Goal: Task Accomplishment & Management: Manage account settings

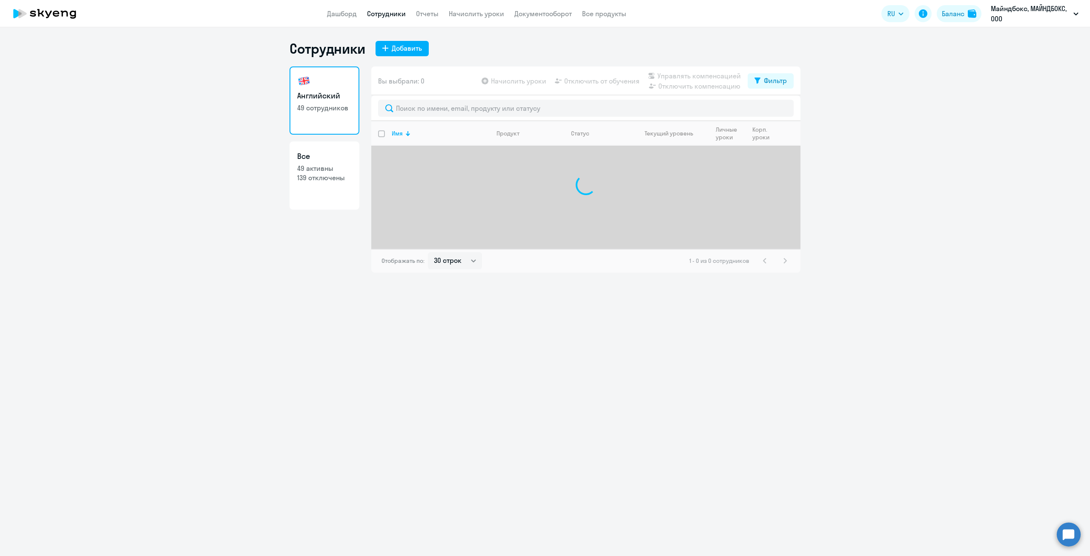
select select "30"
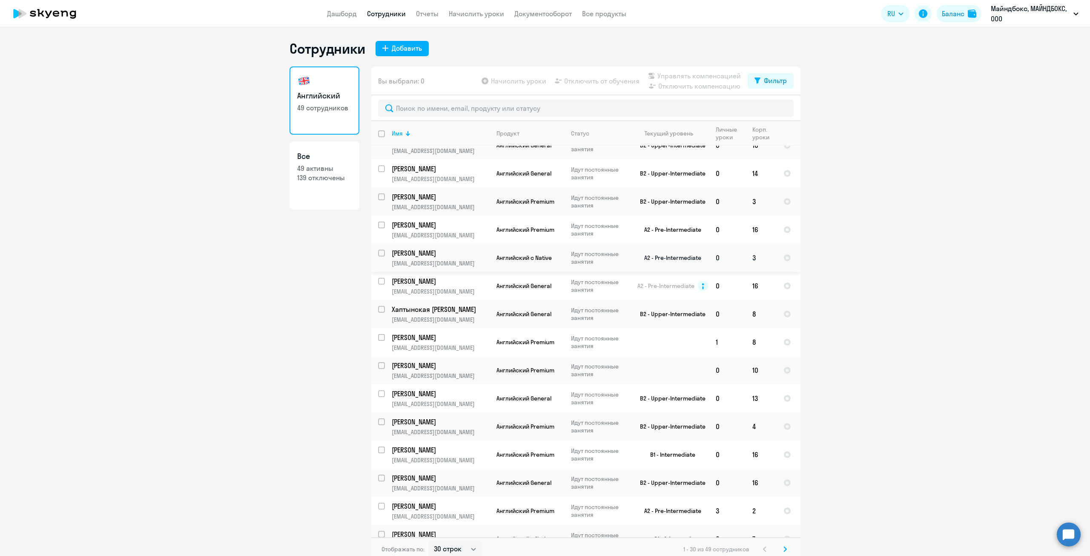
scroll to position [463, 0]
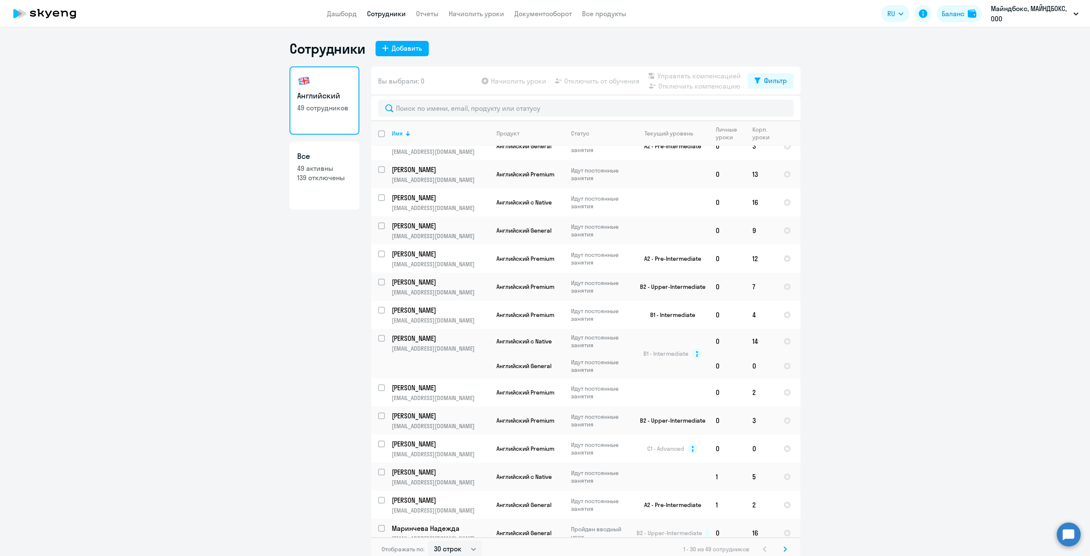
click at [780, 549] on svg-icon at bounding box center [785, 549] width 10 height 10
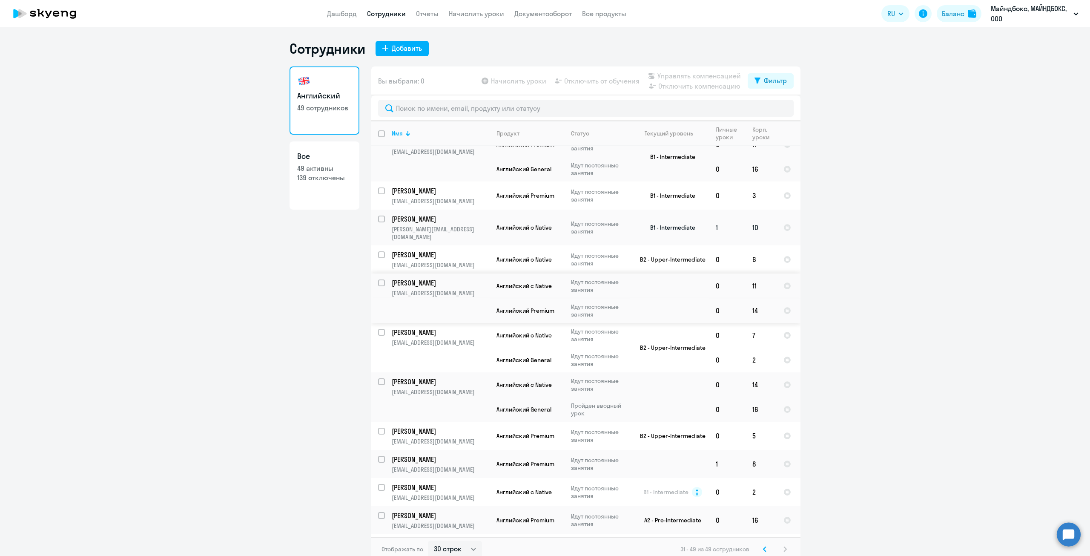
scroll to position [5, 0]
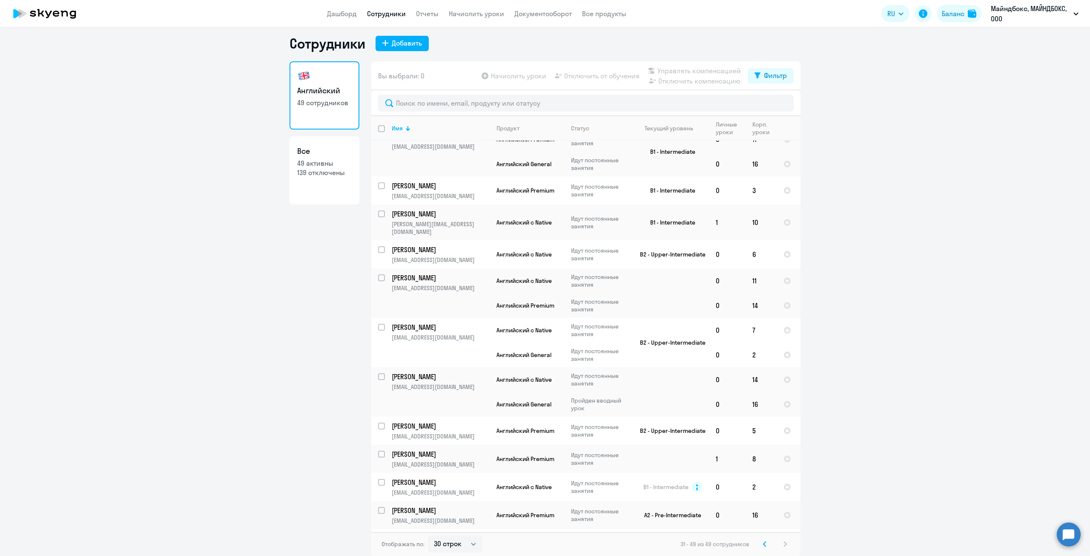
click at [763, 544] on icon at bounding box center [764, 544] width 3 height 6
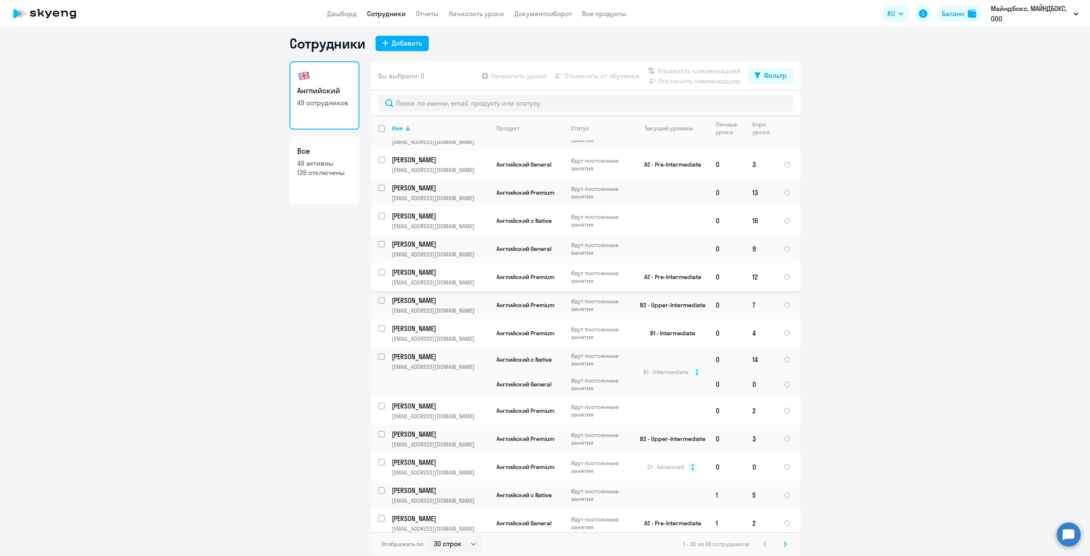
scroll to position [463, 0]
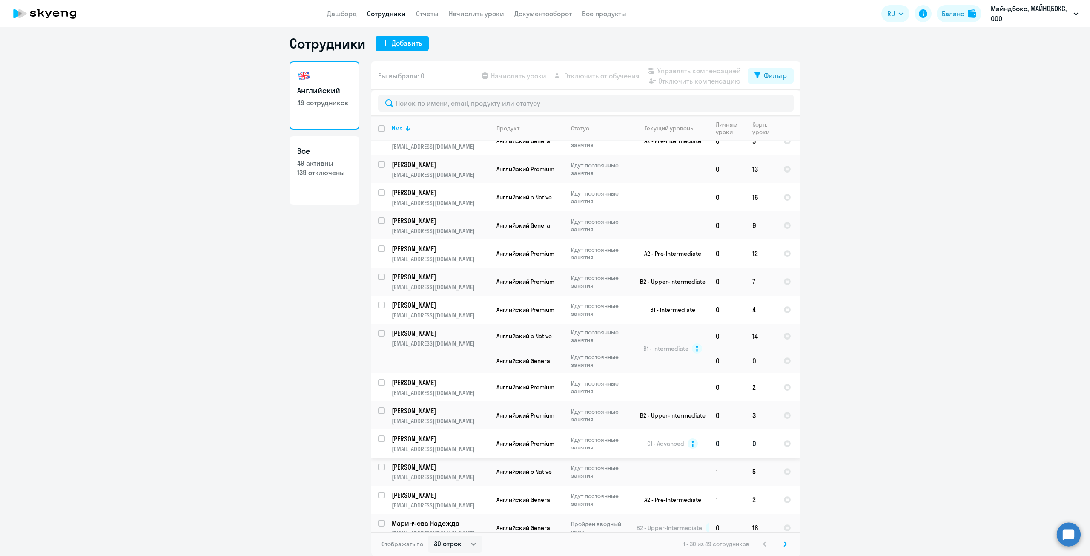
click at [468, 445] on p "[EMAIL_ADDRESS][DOMAIN_NAME]" at bounding box center [441, 449] width 98 height 8
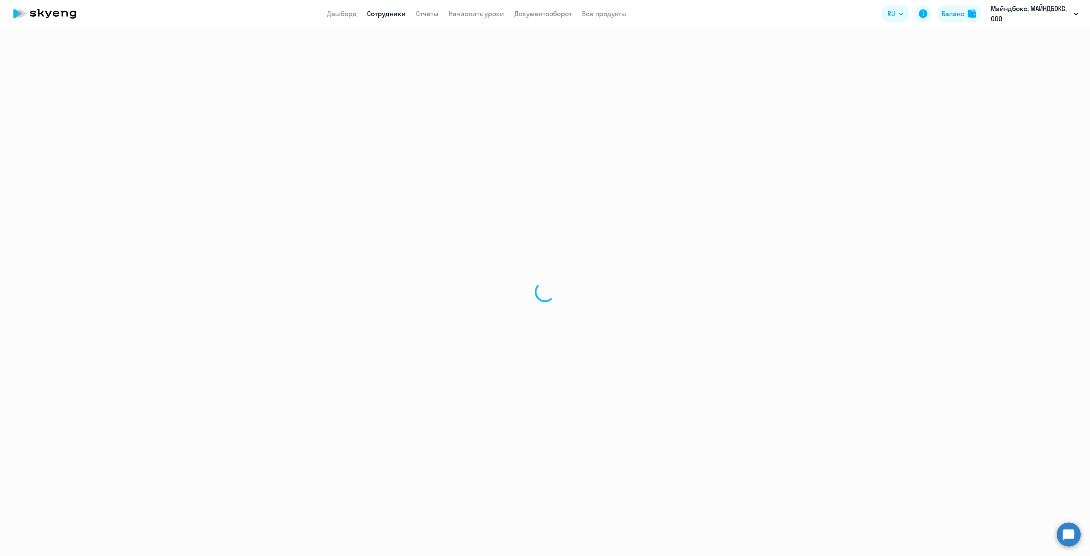
select select "english"
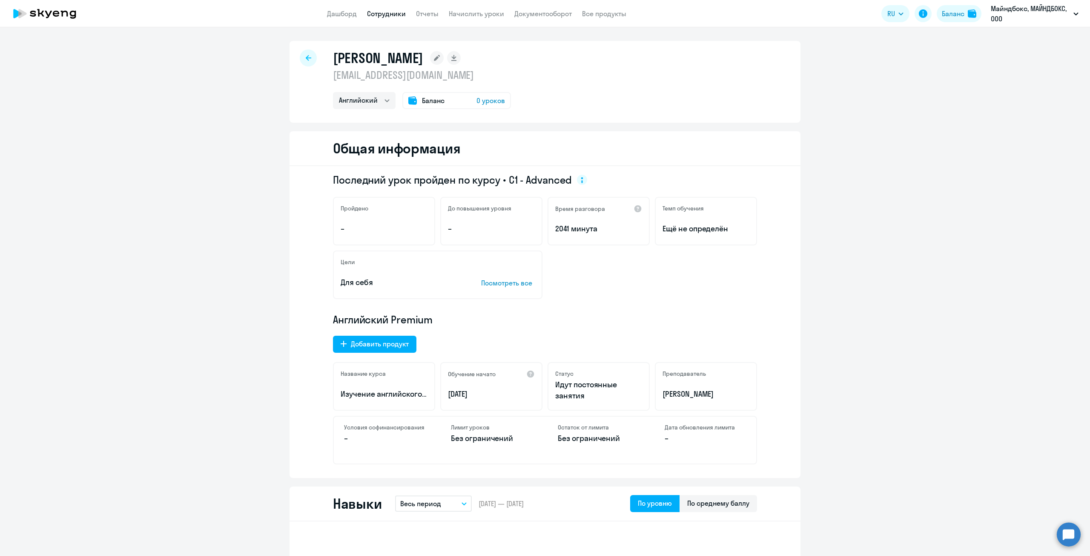
scroll to position [170, 0]
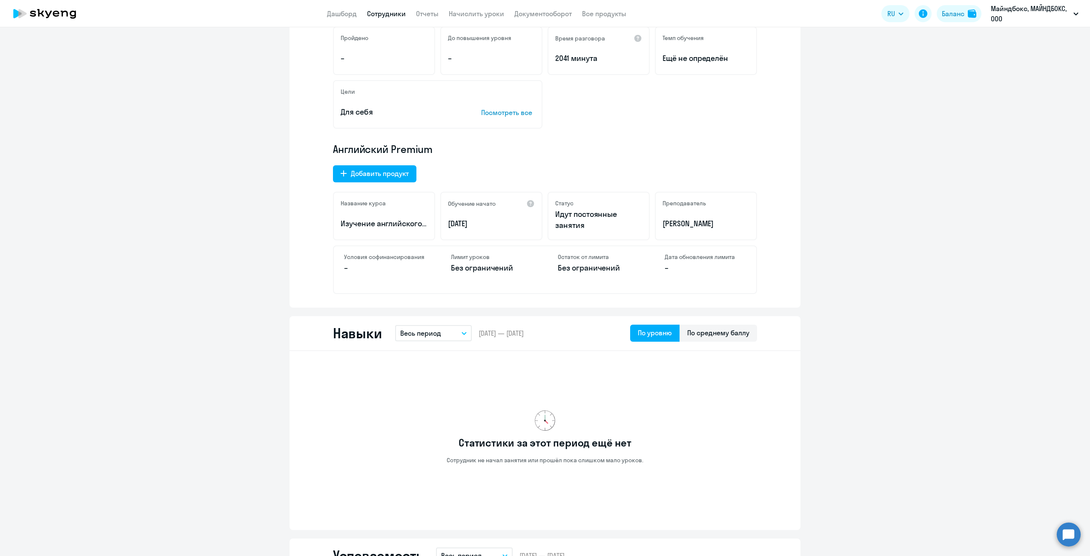
click at [1070, 525] on circle at bounding box center [1069, 534] width 24 height 24
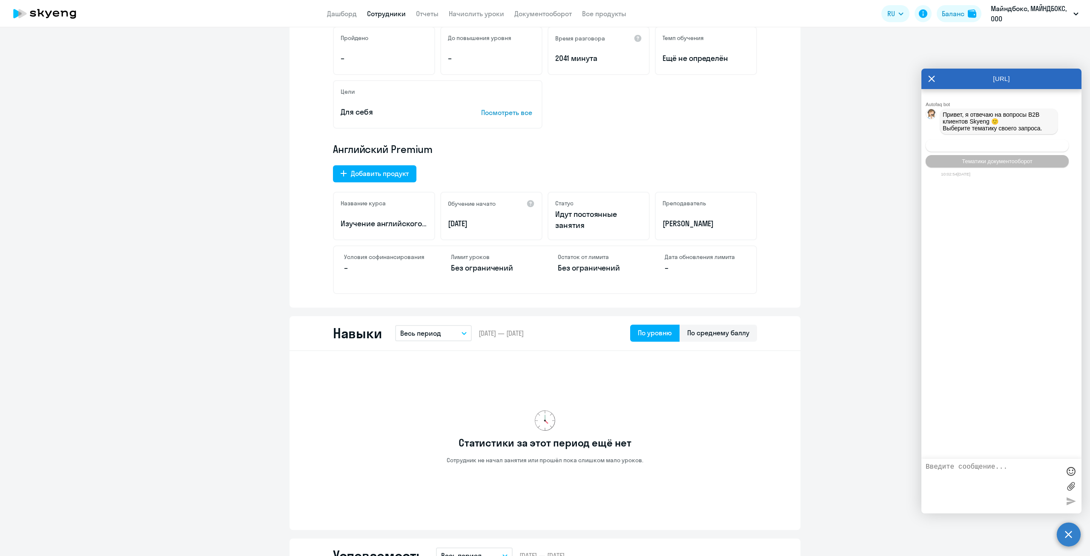
click at [969, 145] on span "Операционное сопровождение" at bounding box center [997, 145] width 80 height 6
click at [978, 241] on span "Действия по сотрудникам" at bounding box center [963, 238] width 66 height 6
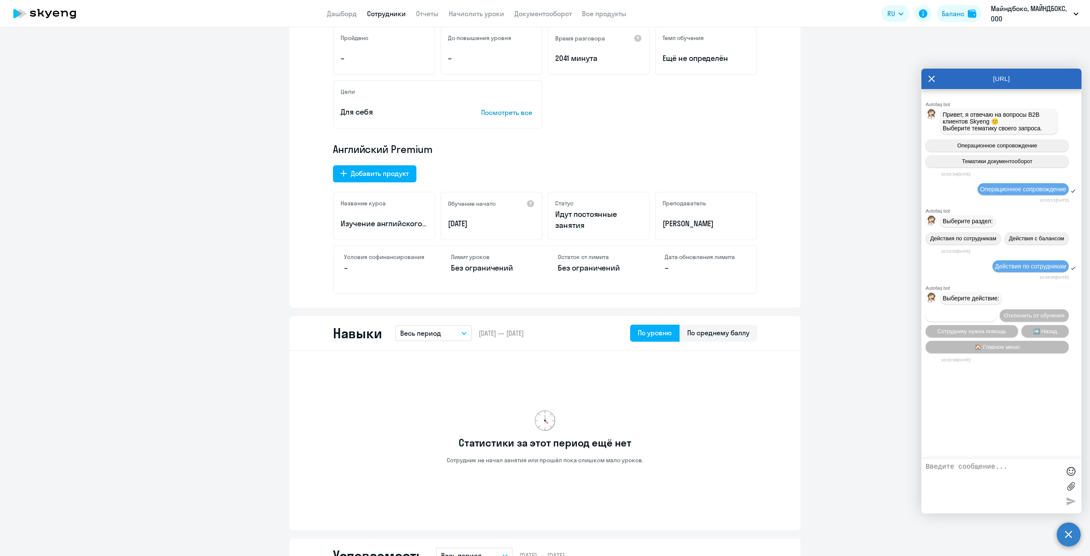
click at [969, 316] on span "Подключить к обучению" at bounding box center [961, 315] width 62 height 6
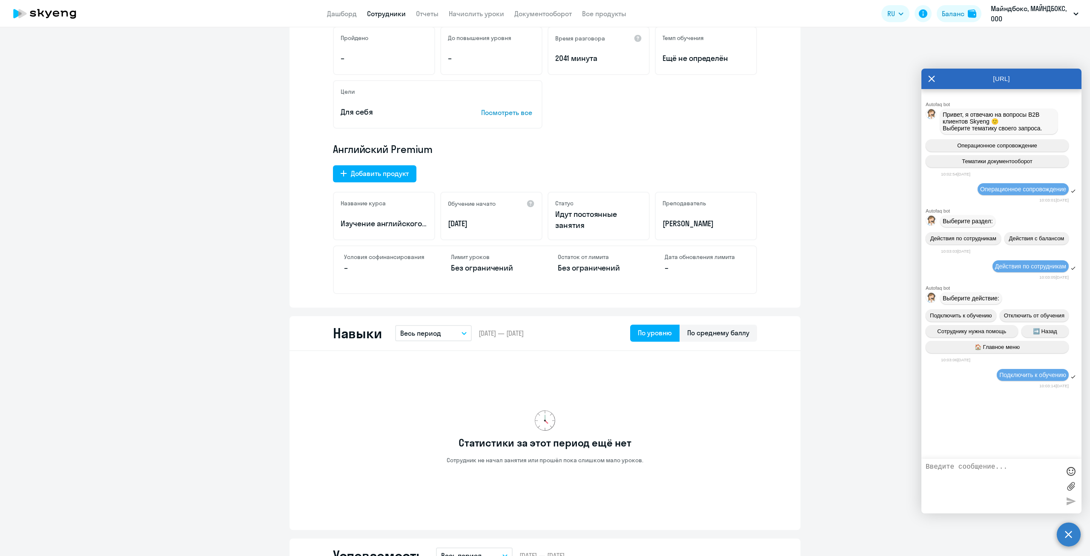
scroll to position [37, 0]
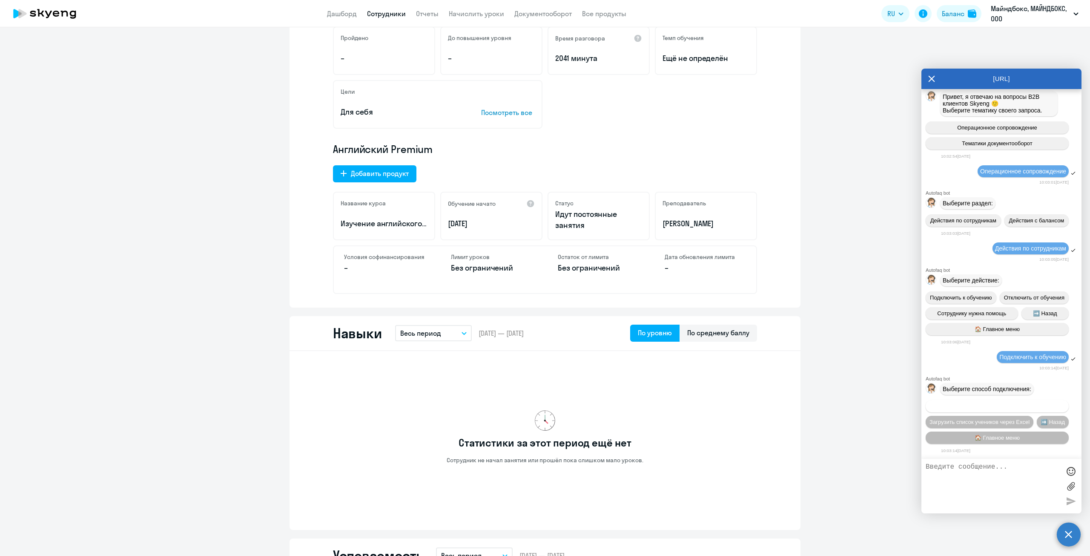
click at [996, 409] on button "Добавить учеников вручную" at bounding box center [997, 406] width 143 height 12
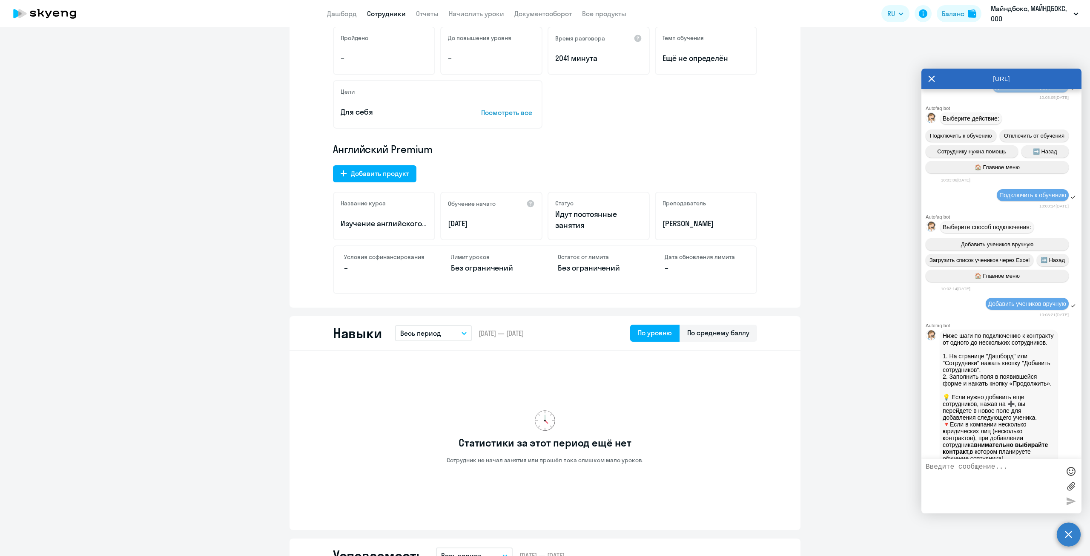
scroll to position [459, 0]
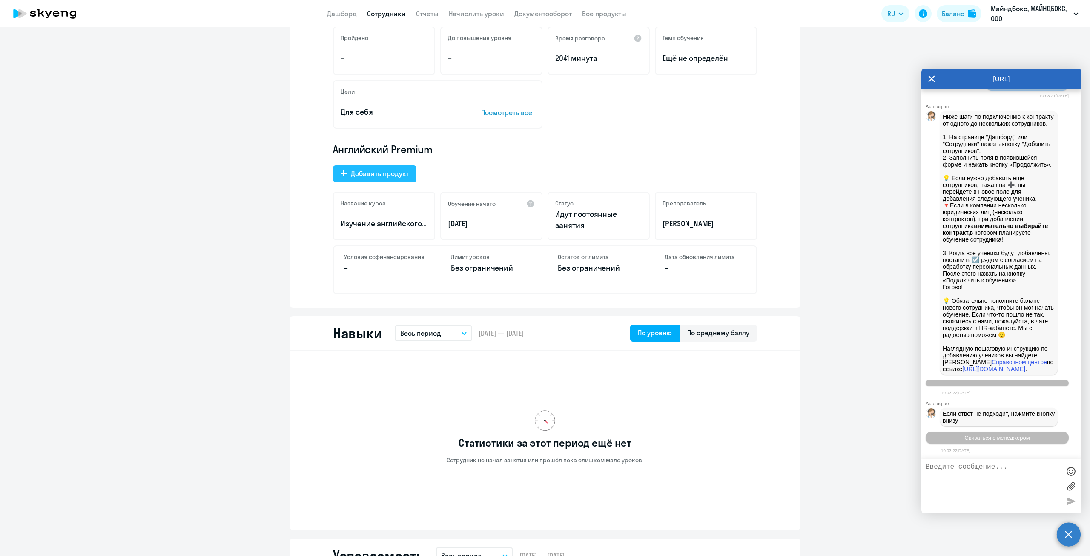
click at [359, 172] on div "Добавить продукт" at bounding box center [380, 173] width 58 height 10
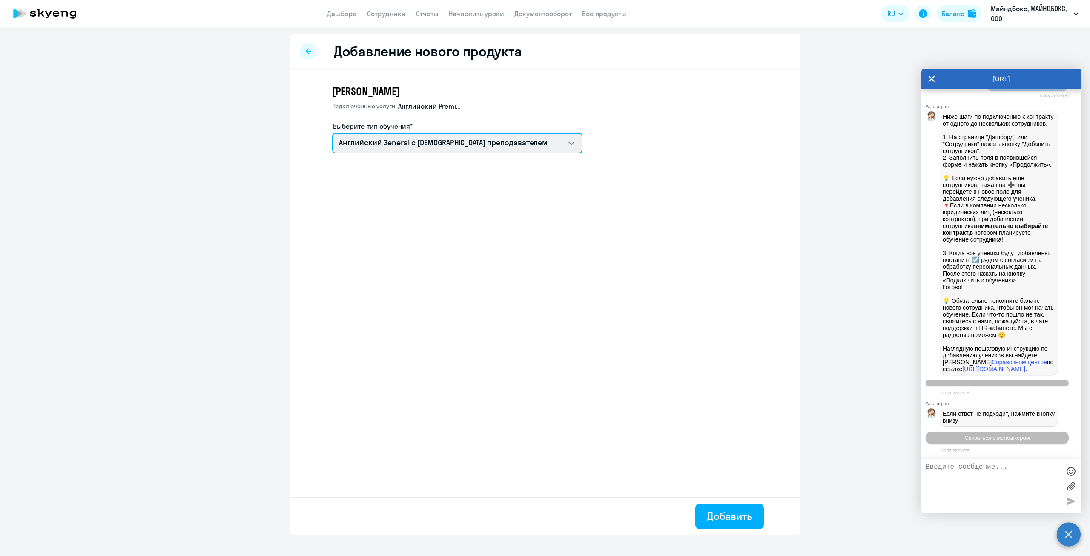
click at [462, 145] on select "Talks 15 минутные разговоры на английском Английский General с [DEMOGRAPHIC_DAT…" at bounding box center [457, 143] width 250 height 20
select select "english_adult_native_speaker"
click at [332, 133] on select "Talks 15 минутные разговоры на английском Английский General с [DEMOGRAPHIC_DAT…" at bounding box center [457, 143] width 250 height 20
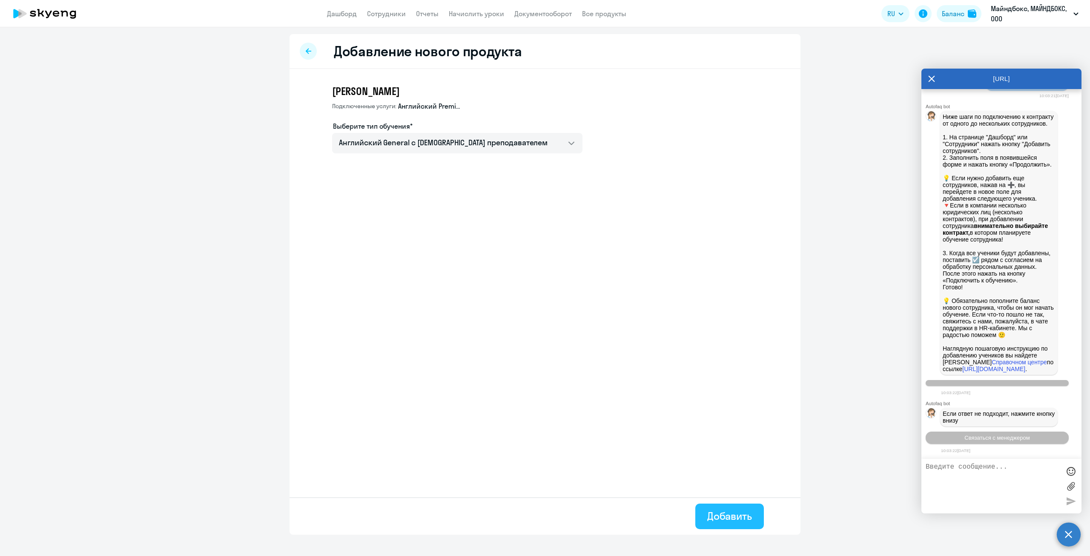
click at [734, 516] on div "Добавить" at bounding box center [729, 516] width 45 height 14
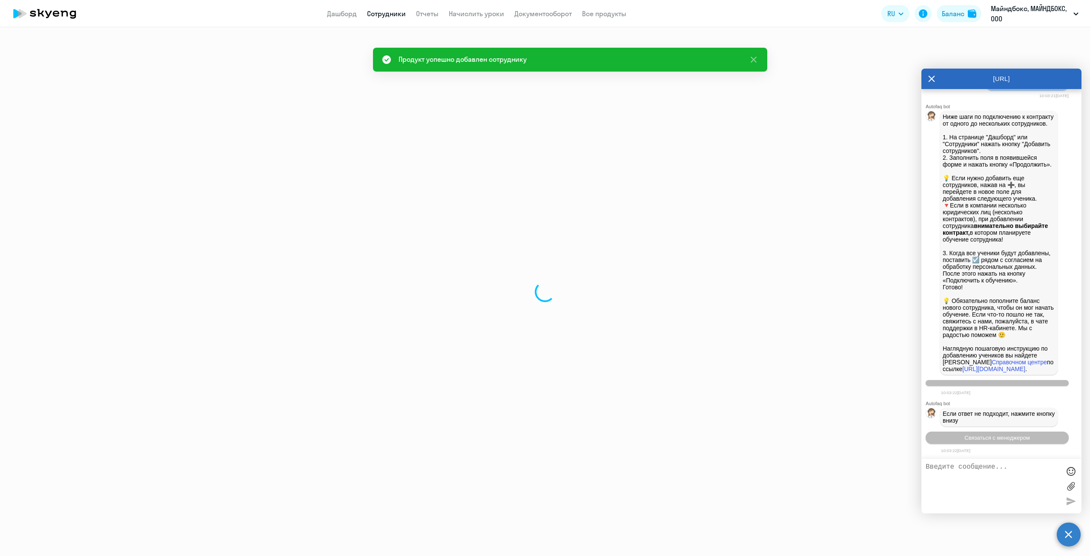
select select "english"
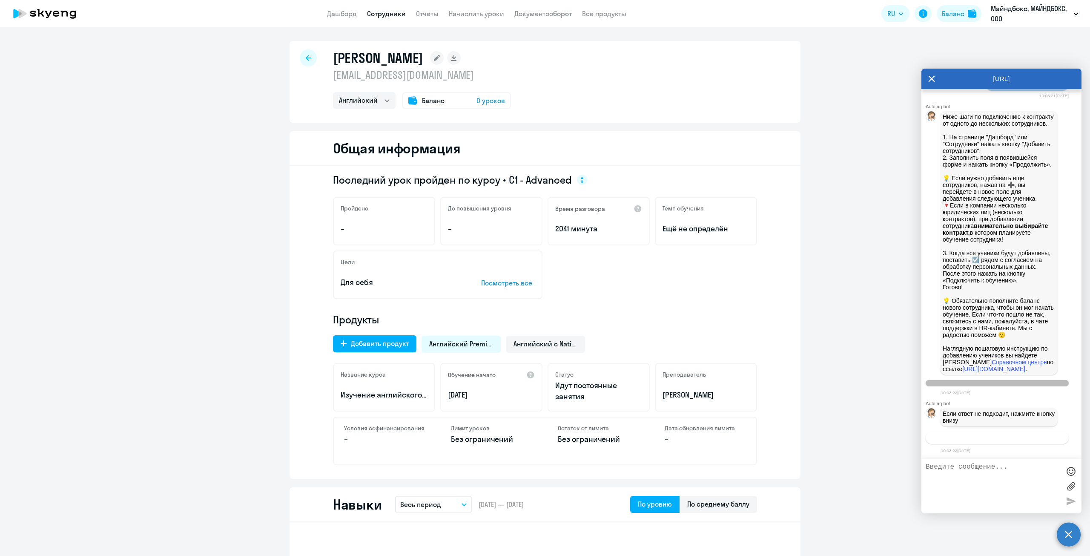
click at [976, 435] on span "Связаться с менеджером" at bounding box center [996, 437] width 65 height 6
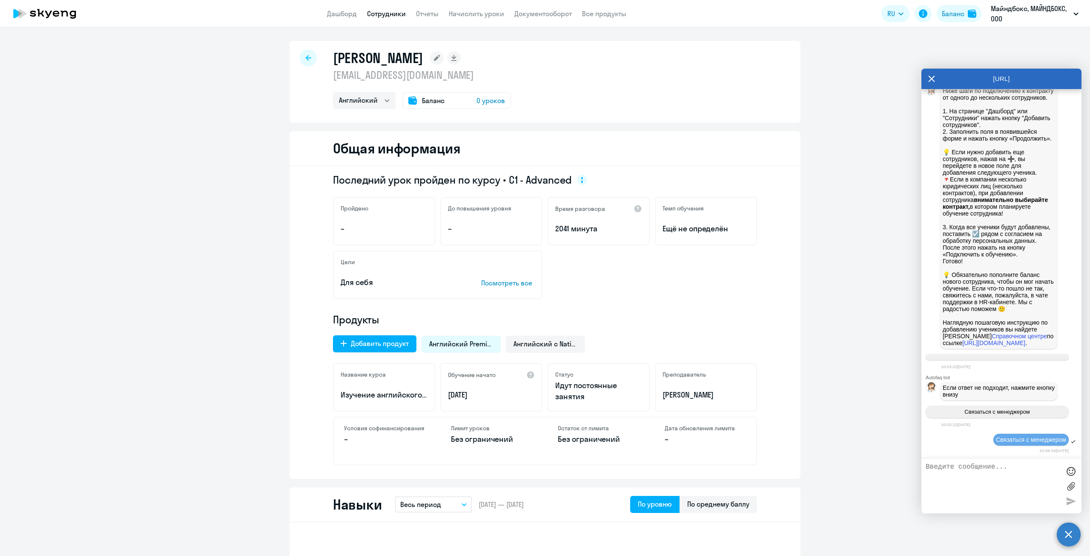
click at [958, 472] on textarea at bounding box center [993, 486] width 135 height 46
drag, startPoint x: 427, startPoint y: 58, endPoint x: 333, endPoint y: 54, distance: 93.8
click at [333, 54] on div "[PERSON_NAME]" at bounding box center [422, 57] width 178 height 17
copy h1 "[PERSON_NAME]"
click at [992, 470] on textarea "Добрый день!" at bounding box center [993, 486] width 135 height 46
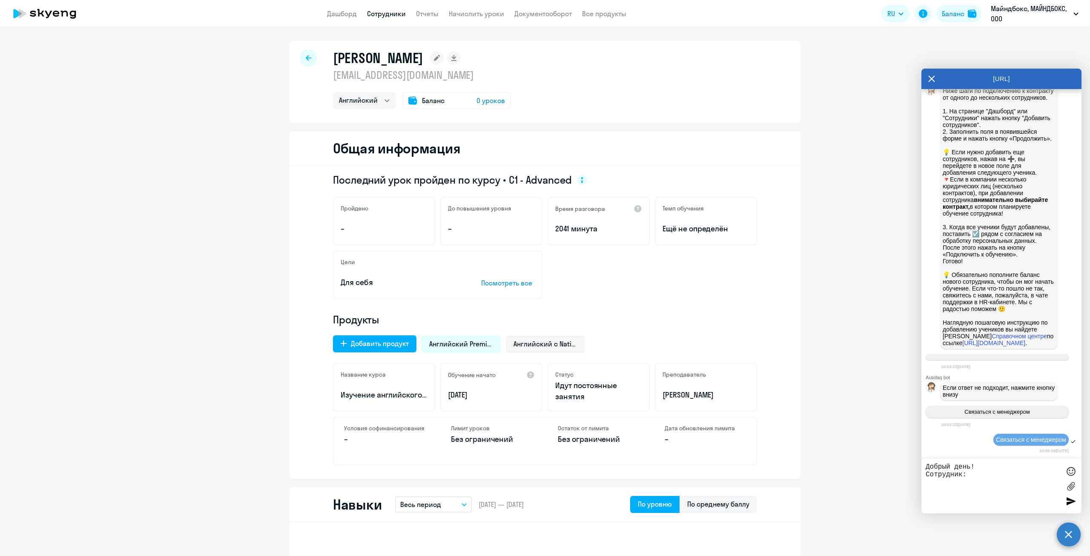
paste textarea "[PERSON_NAME]"
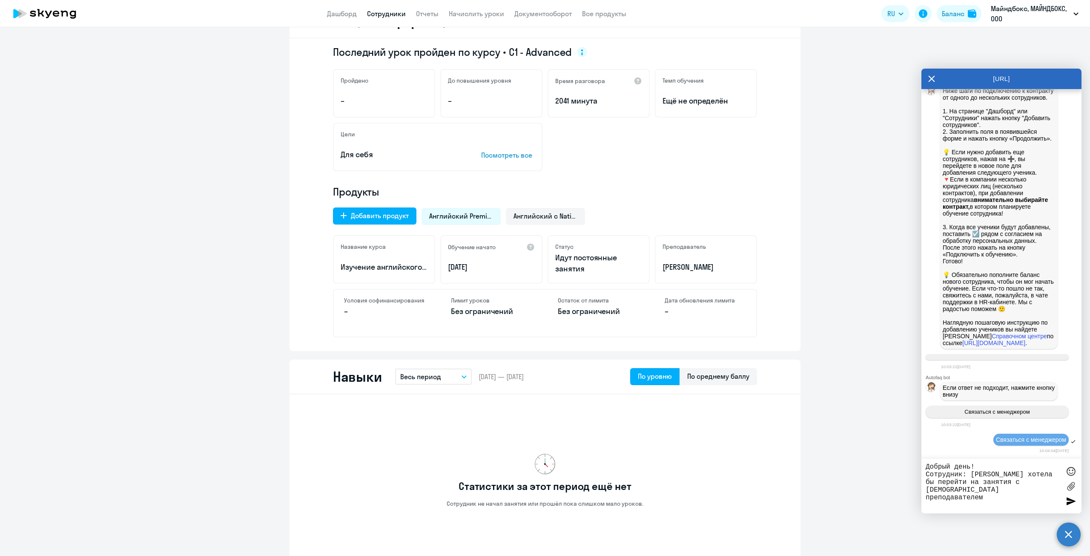
scroll to position [0, 0]
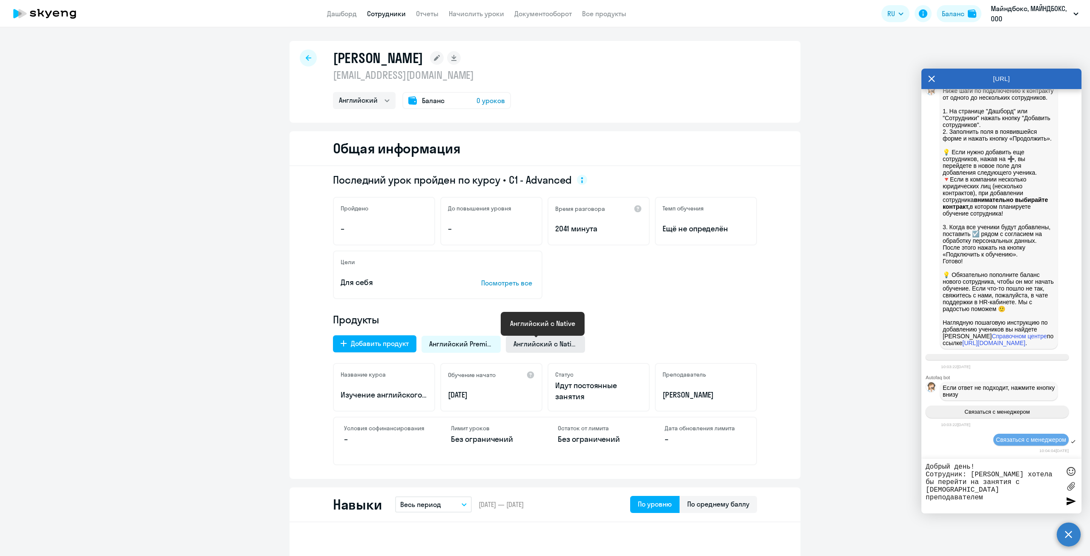
click at [541, 344] on span "Английский с Native" at bounding box center [545, 343] width 64 height 9
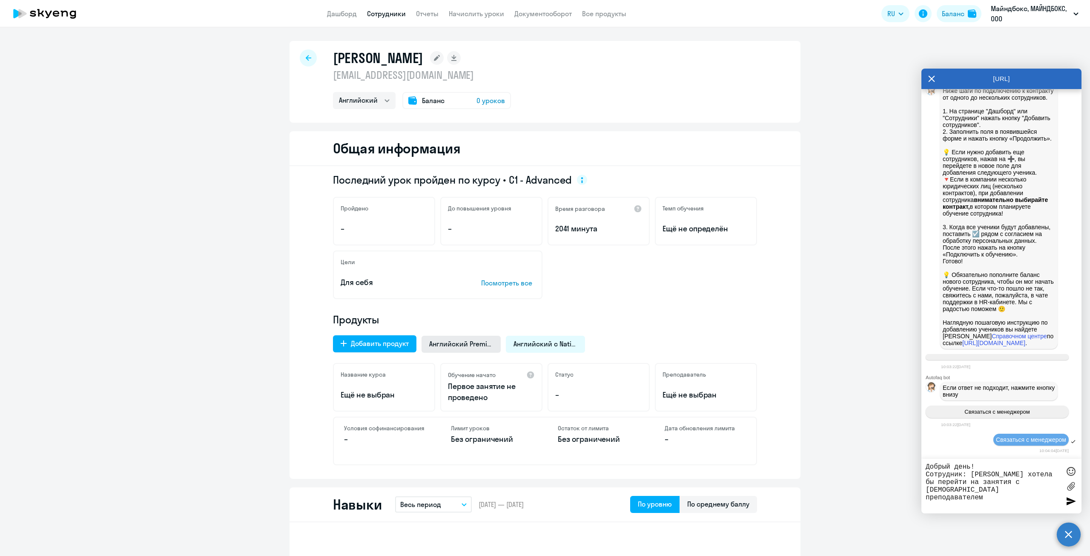
click at [449, 345] on span "Английский Premium" at bounding box center [461, 343] width 64 height 9
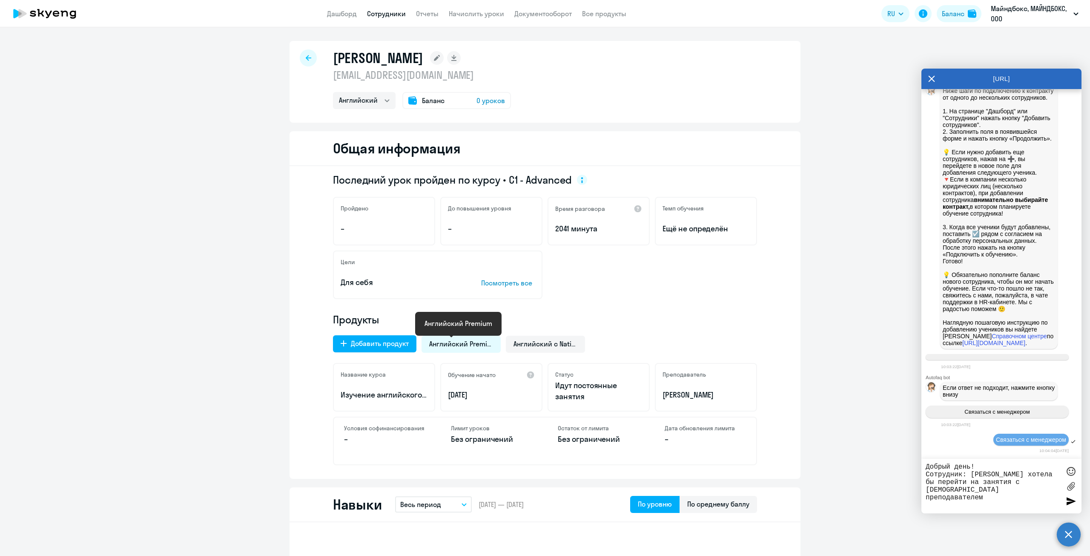
drag, startPoint x: 449, startPoint y: 345, endPoint x: 746, endPoint y: 330, distance: 297.6
click at [746, 330] on div "Продукты Добавить продукт Английский Premium Английский с Native Название курса…" at bounding box center [545, 389] width 424 height 152
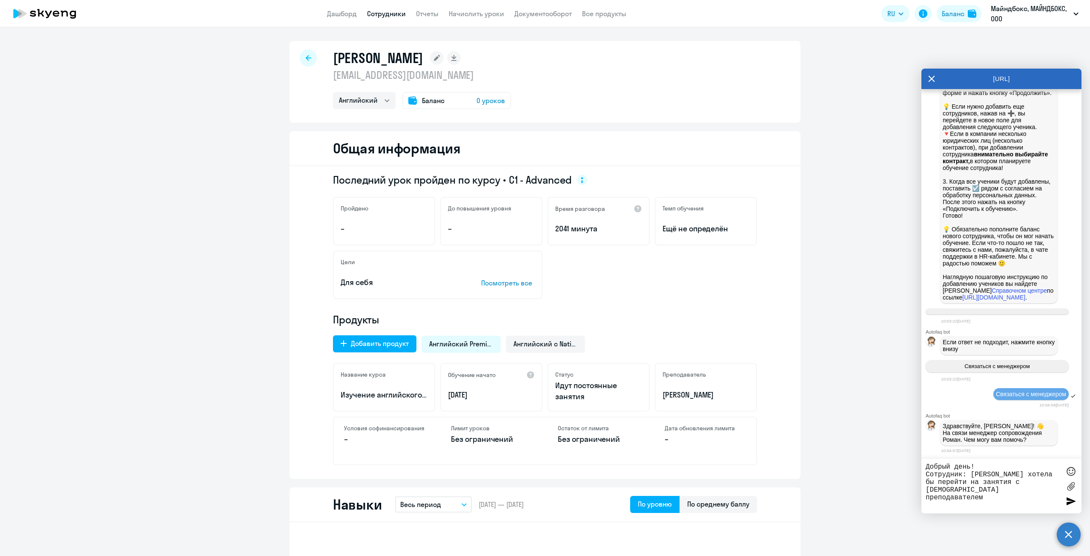
drag, startPoint x: 929, startPoint y: 467, endPoint x: 922, endPoint y: 459, distance: 10.6
click at [923, 466] on div "Добрый день! Сотрудник: [PERSON_NAME] хотела бы перейти на занятия с [DEMOGRAPH…" at bounding box center [1001, 486] width 160 height 54
click at [961, 486] on textarea "Роман, добрый день! Сотрудник: [PERSON_NAME] хотела бы перейти на занятия с [DE…" at bounding box center [993, 486] width 135 height 46
click at [1050, 492] on textarea "Роман, добрый день! Сотрудник: [PERSON_NAME] хотела бы перейти на занятия с [DE…" at bounding box center [993, 486] width 135 height 46
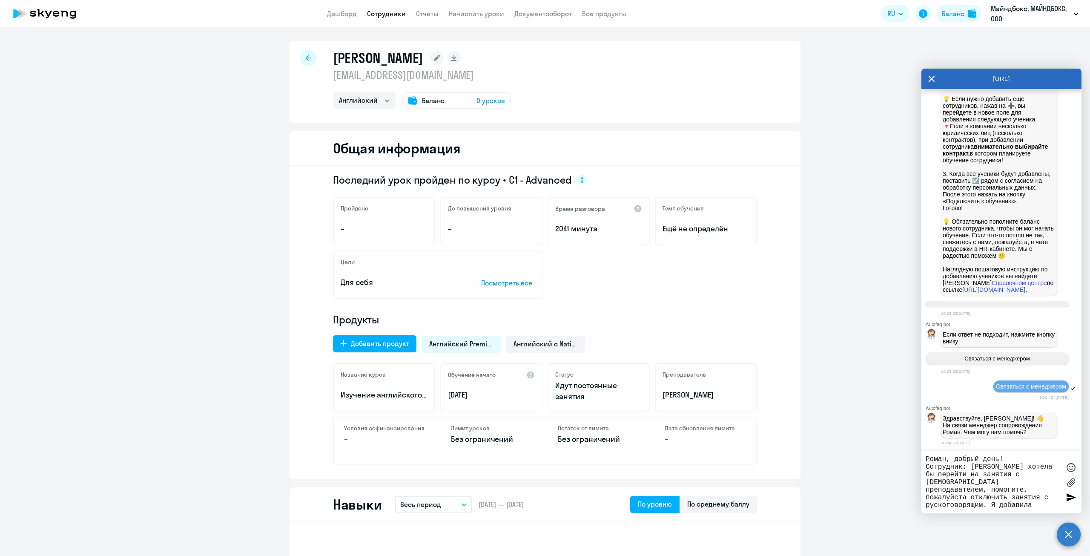
click at [978, 497] on textarea "Роман, добрый день! Сотрудник: [PERSON_NAME] хотела бы перейти на занятия с [DE…" at bounding box center [993, 482] width 135 height 54
click at [994, 507] on textarea "Роман, добрый день! Сотрудник: [PERSON_NAME] хотела бы перейти на занятия с [DE…" at bounding box center [993, 482] width 135 height 54
click at [991, 503] on textarea "Роман, добрый день! Сотрудник: [PERSON_NAME] хотела бы перейти на занятия с [DE…" at bounding box center [993, 482] width 135 height 54
click at [1052, 505] on textarea "Роман, добрый день! Сотрудник: [PERSON_NAME] хотела бы перейти на занятия с [DE…" at bounding box center [993, 482] width 135 height 54
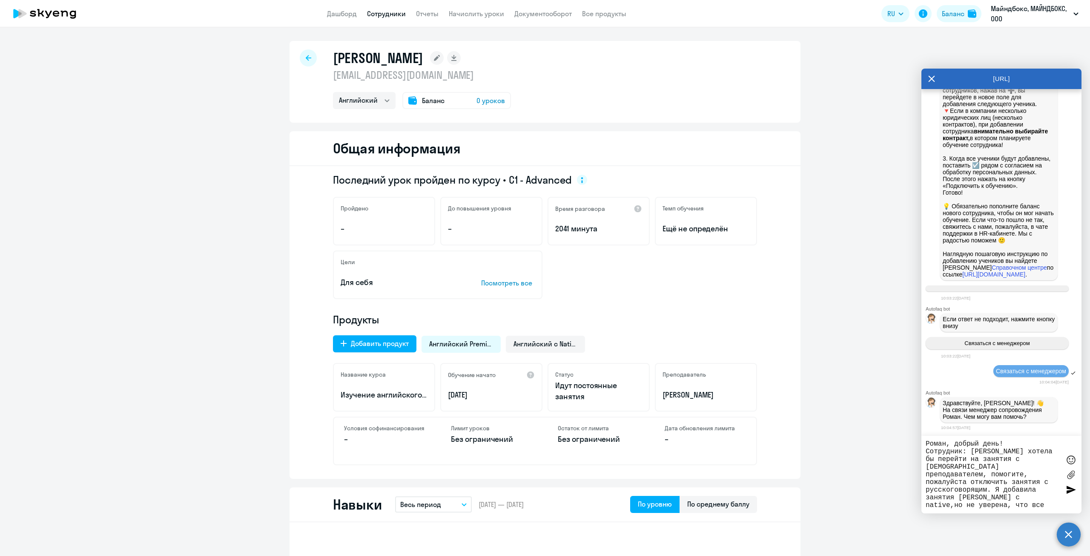
type textarea "Роман, добрый день! Сотрудник: [PERSON_NAME] хотела бы перейти на занятия с [DE…"
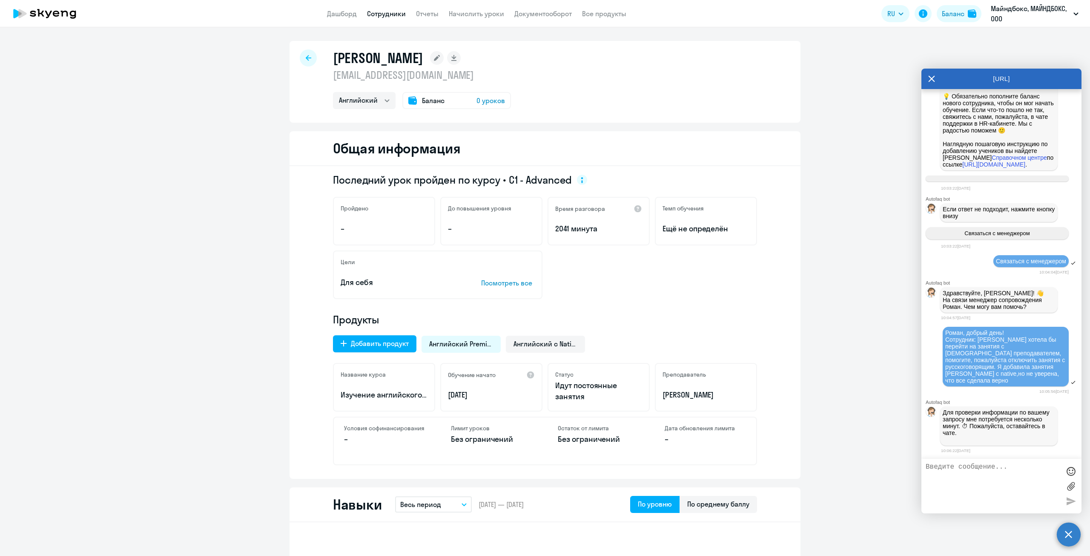
scroll to position [739, 0]
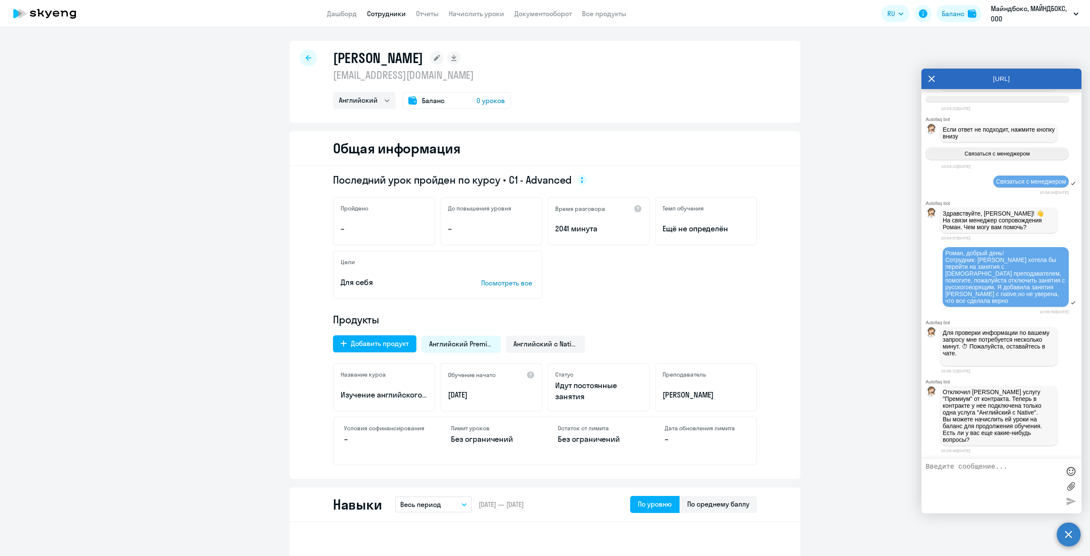
click at [961, 472] on textarea at bounding box center [993, 486] width 135 height 46
click at [485, 102] on span "0 уроков" at bounding box center [490, 100] width 29 height 10
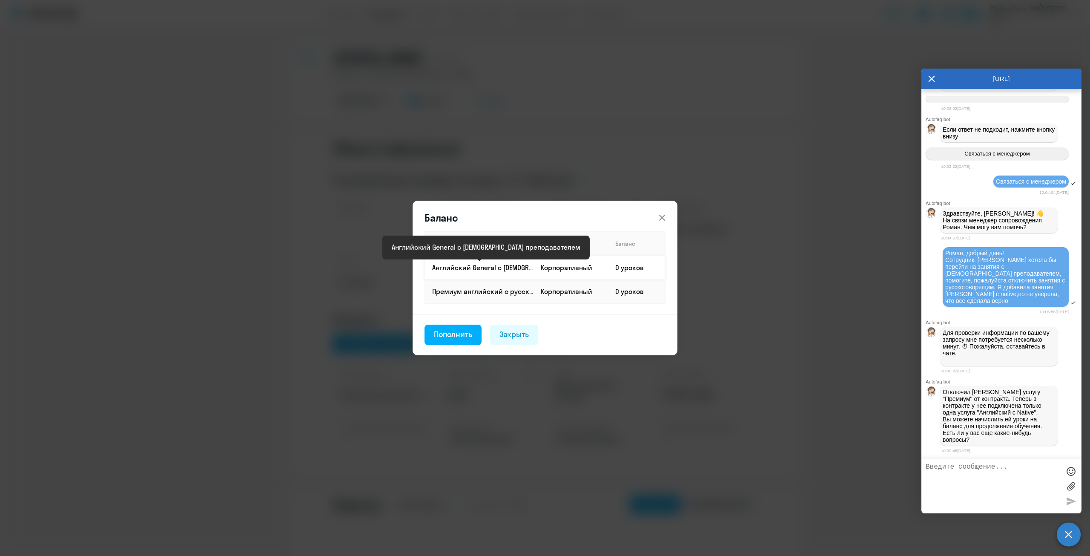
click at [486, 271] on p "Английский General с [DEMOGRAPHIC_DATA] преподавателем" at bounding box center [482, 267] width 101 height 9
click at [455, 268] on p "Английский General с [DEMOGRAPHIC_DATA] преподавателем" at bounding box center [482, 267] width 101 height 9
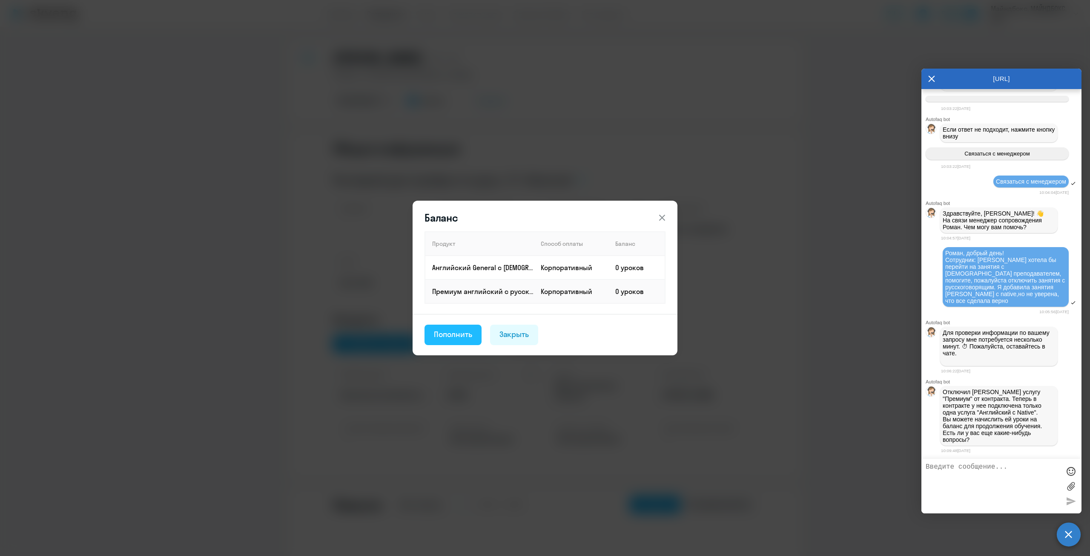
click at [451, 332] on div "Пополнить" at bounding box center [453, 334] width 38 height 11
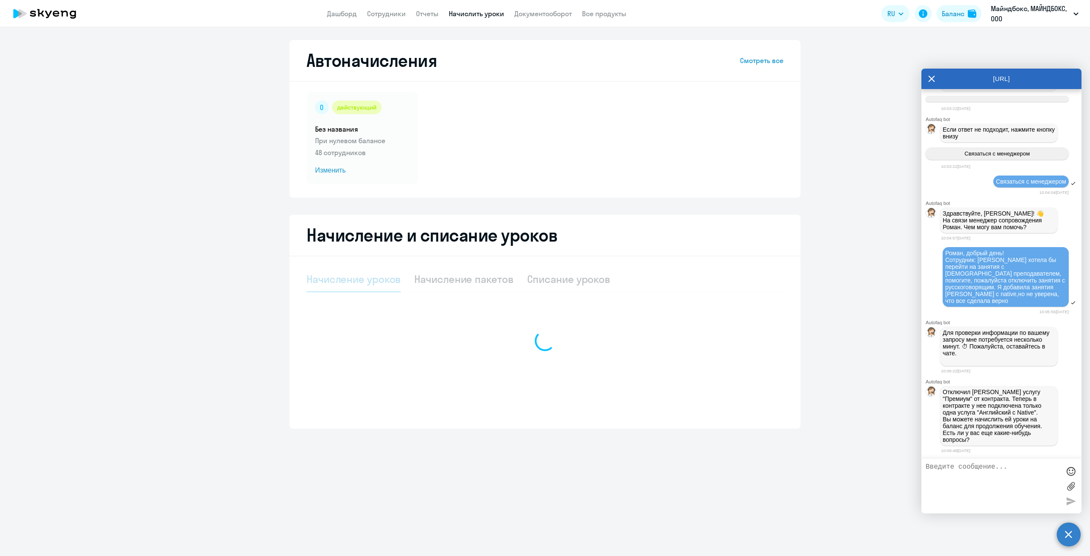
select select "10"
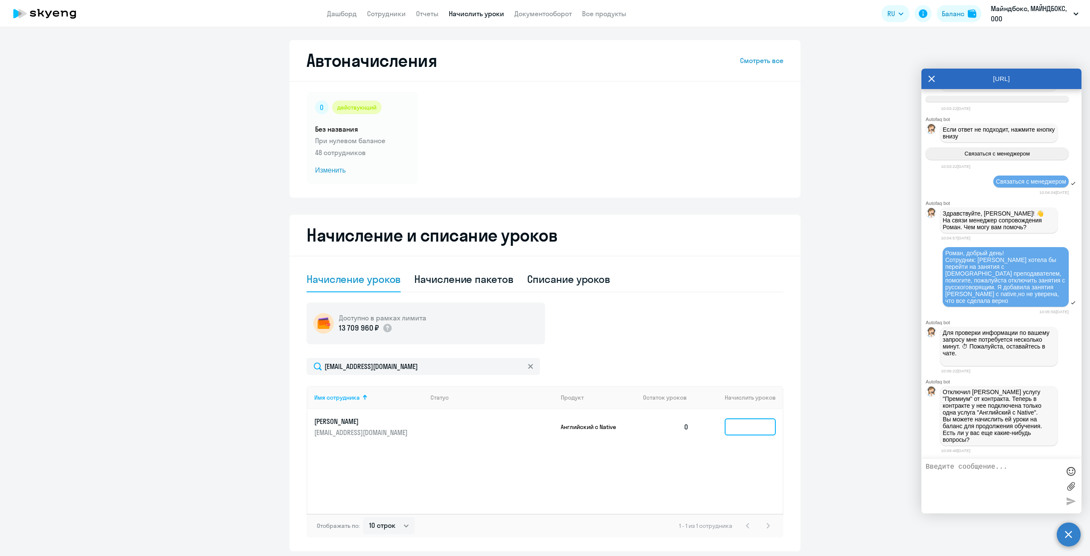
click at [746, 425] on input at bounding box center [750, 426] width 51 height 17
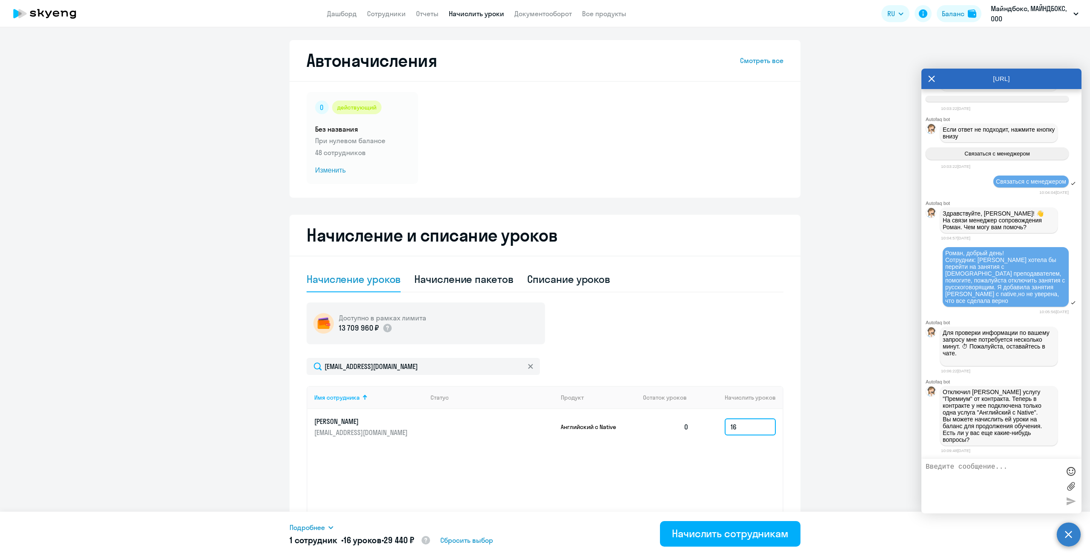
type input "16"
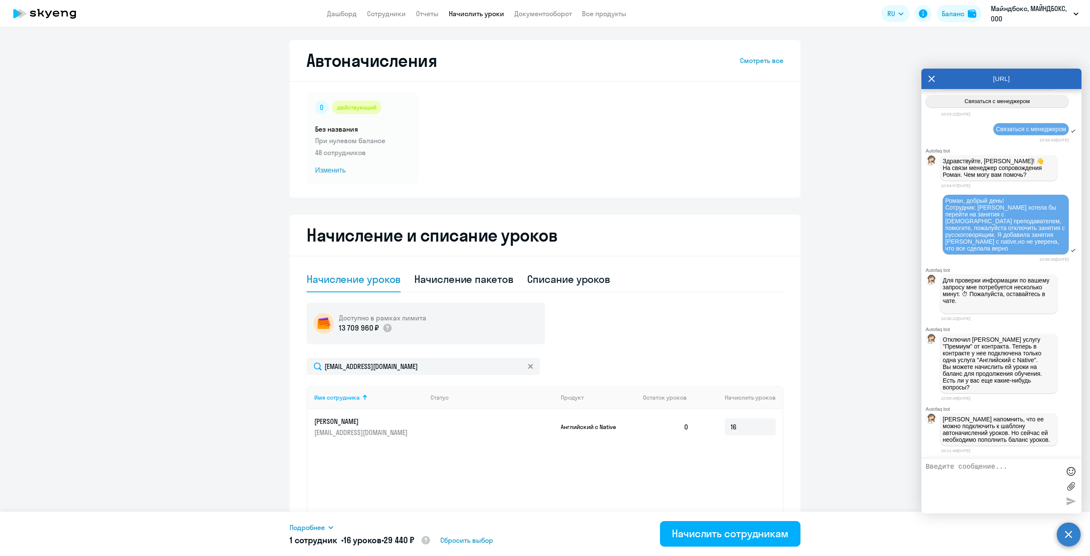
scroll to position [29, 0]
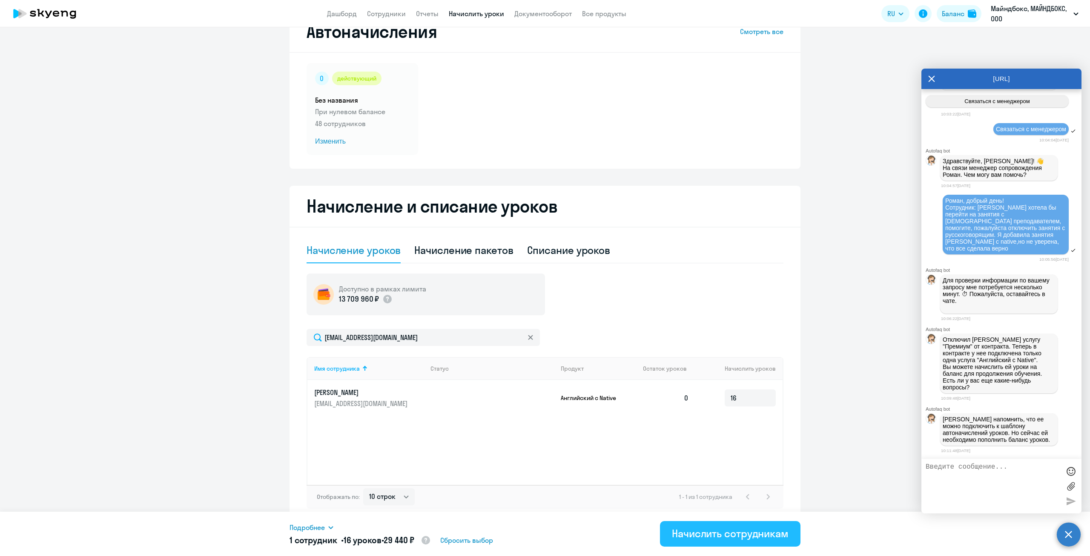
click at [728, 538] on div "Начислить сотрудникам" at bounding box center [730, 533] width 117 height 14
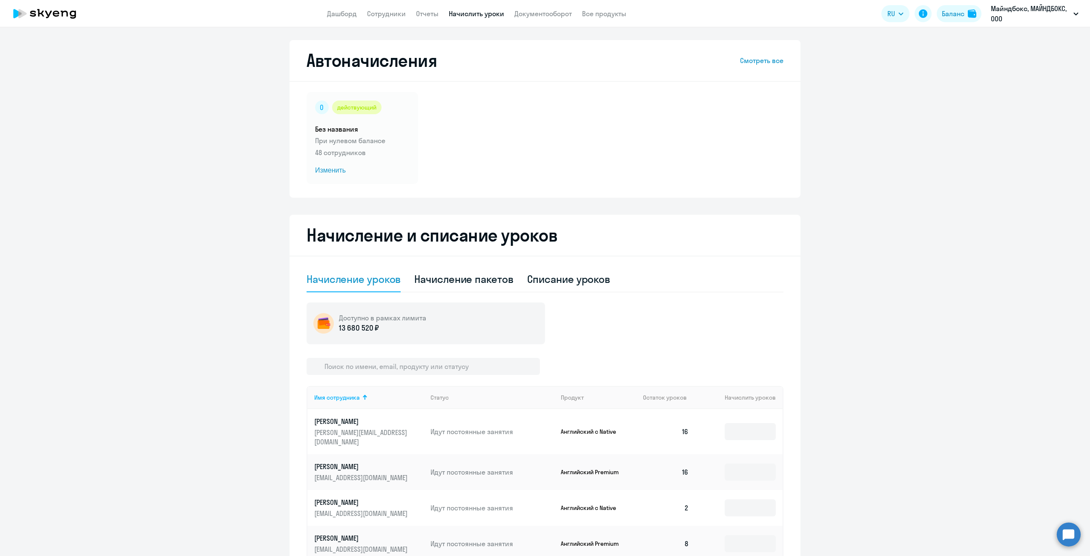
select select "10"
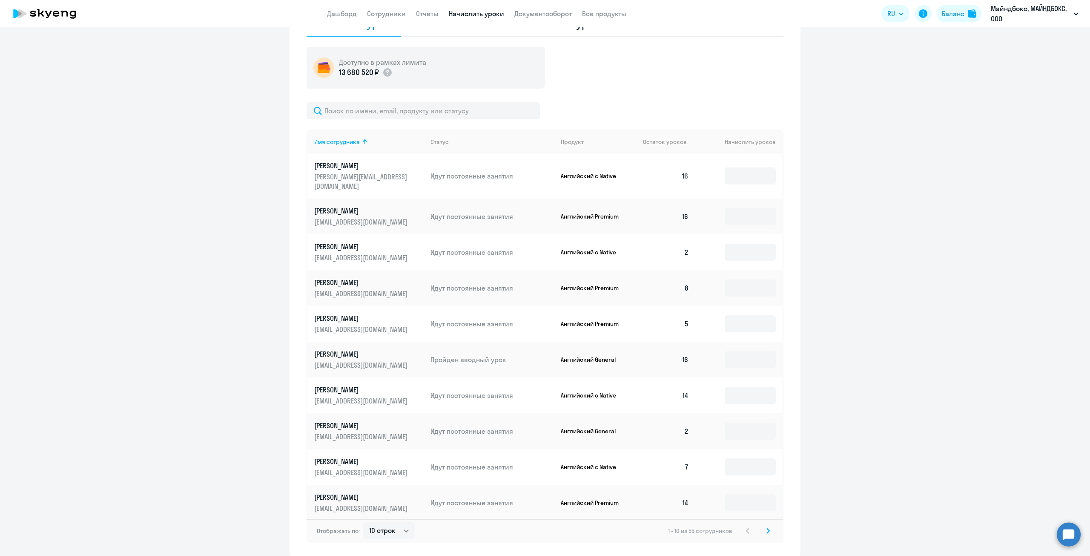
scroll to position [282, 0]
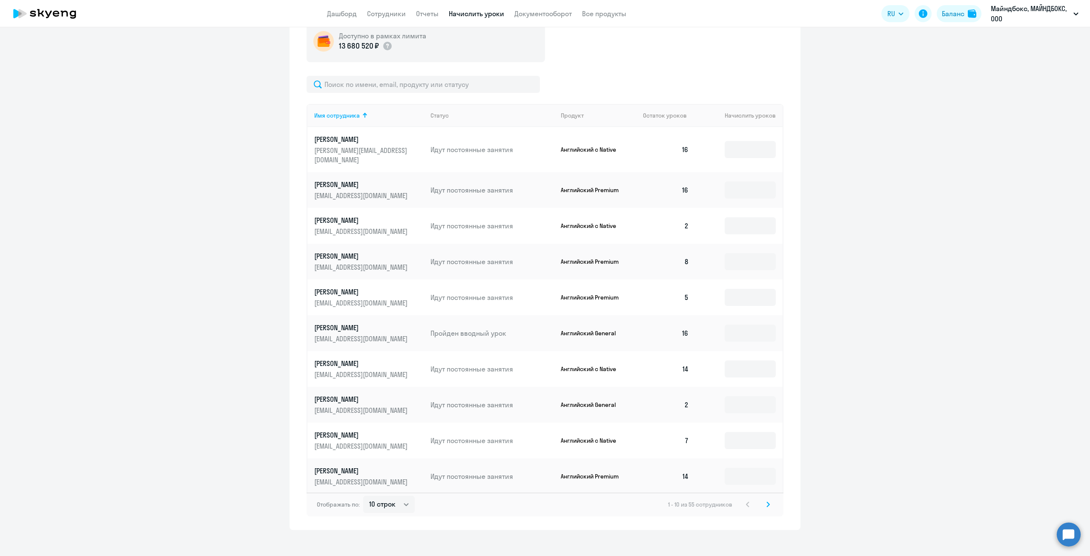
click at [766, 501] on icon at bounding box center [767, 504] width 3 height 6
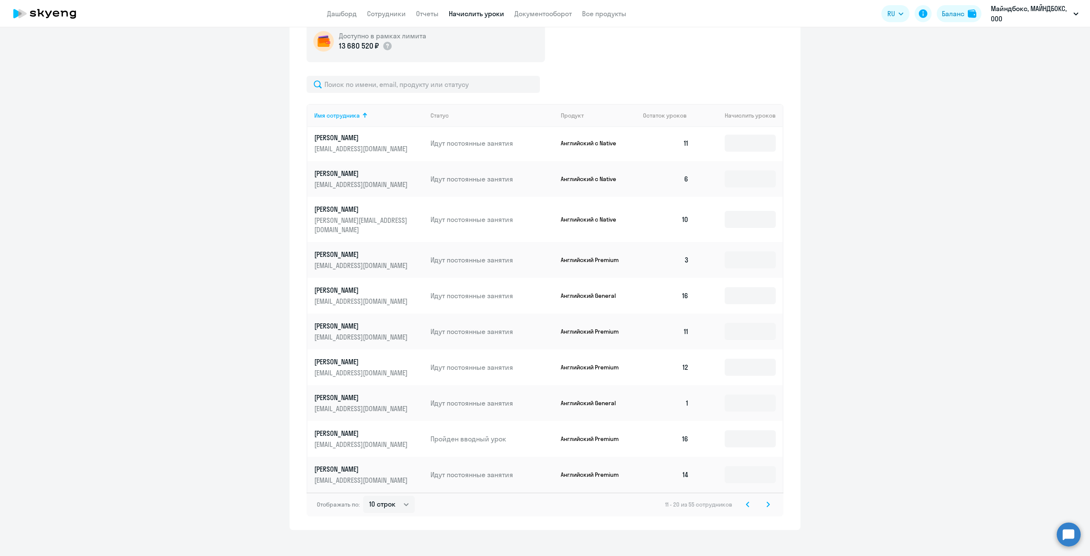
click at [769, 502] on svg-icon at bounding box center [768, 504] width 10 height 10
click at [769, 502] on div "Отображать по: 10 строк 30 строк 50 строк 21 - 30 из 55 сотрудников" at bounding box center [545, 504] width 477 height 24
click at [767, 502] on icon at bounding box center [768, 504] width 3 height 5
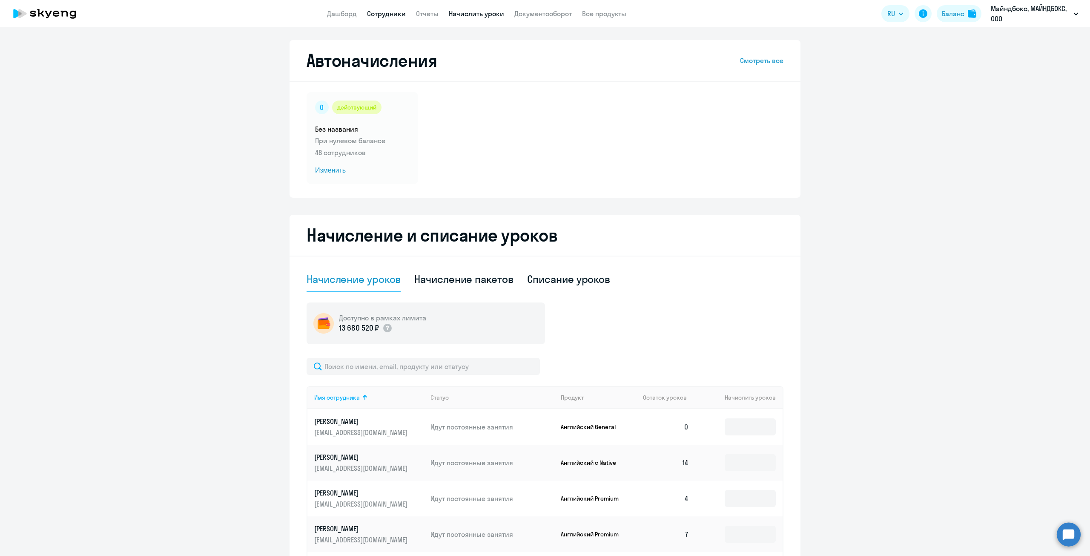
click at [385, 12] on link "Сотрудники" at bounding box center [386, 13] width 39 height 9
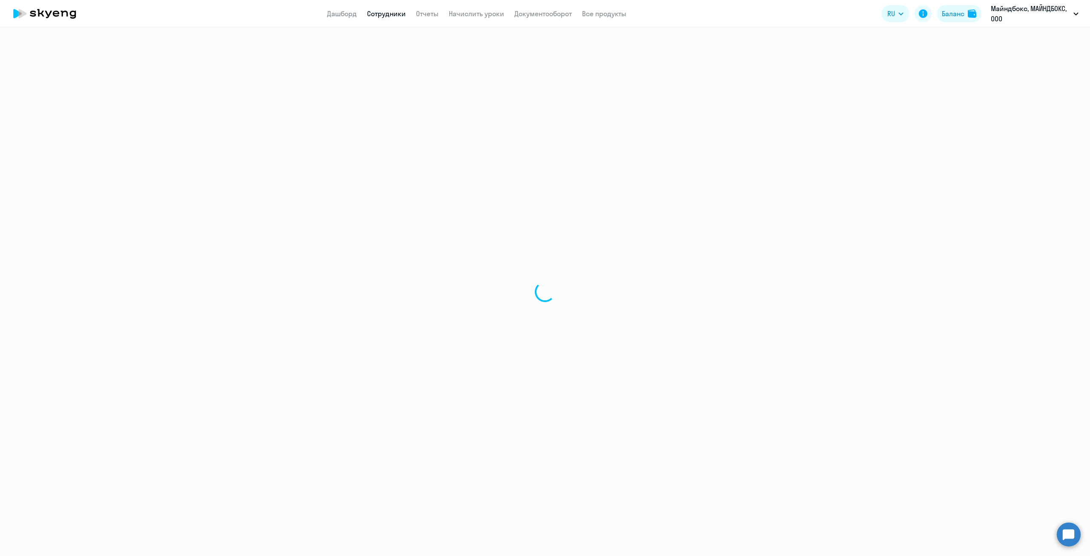
select select "30"
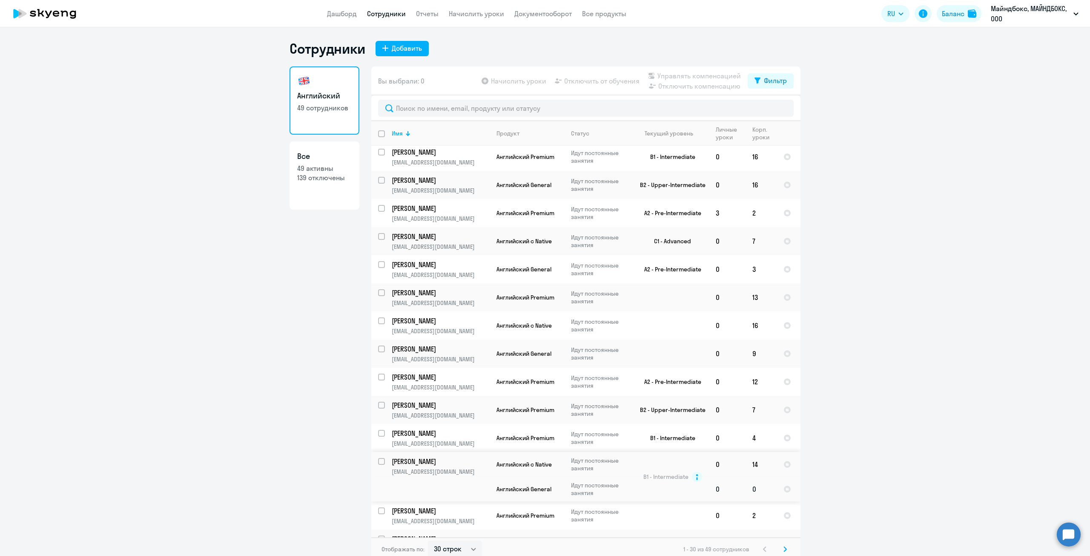
scroll to position [463, 0]
